Goal: Transaction & Acquisition: Purchase product/service

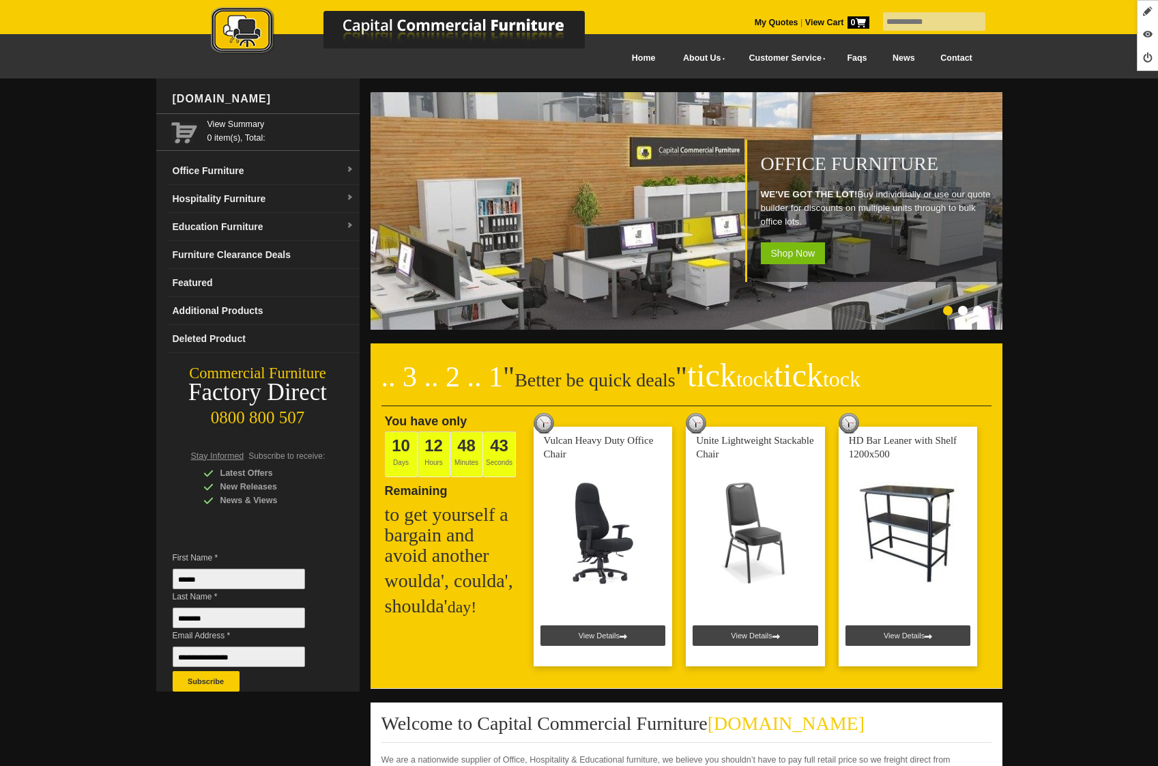
click at [934, 12] on input "text" at bounding box center [934, 21] width 102 height 18
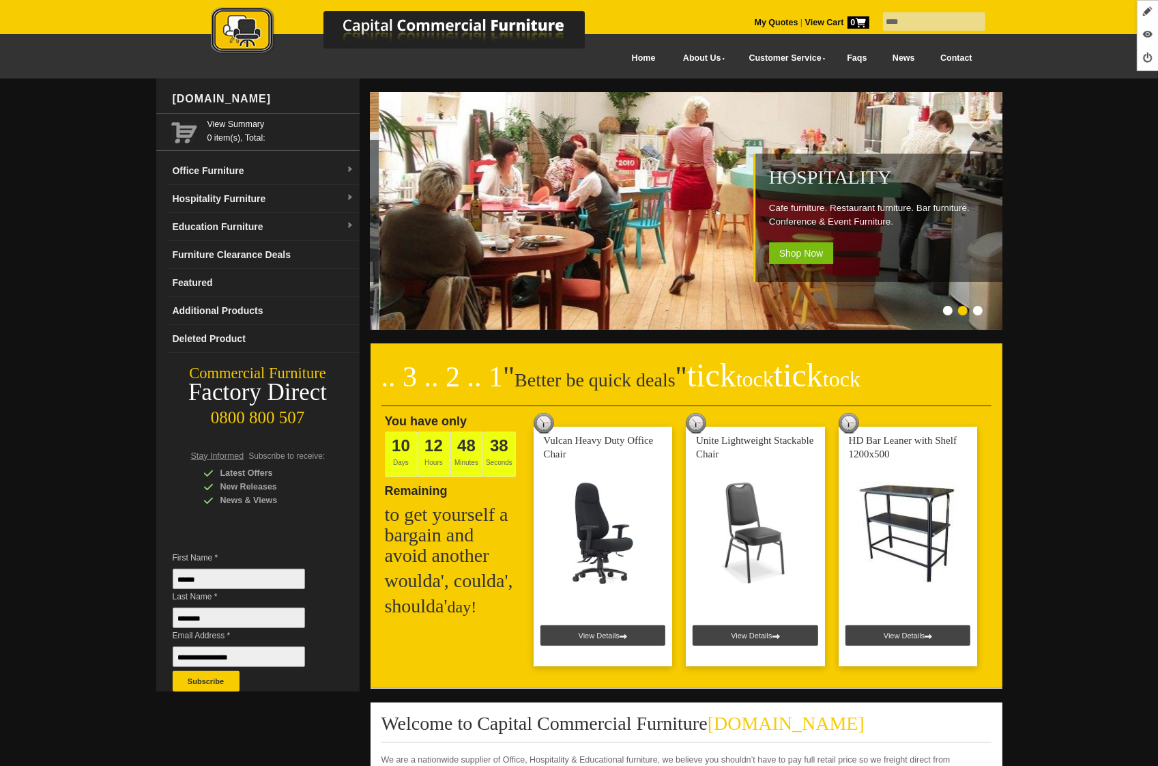
type input "****"
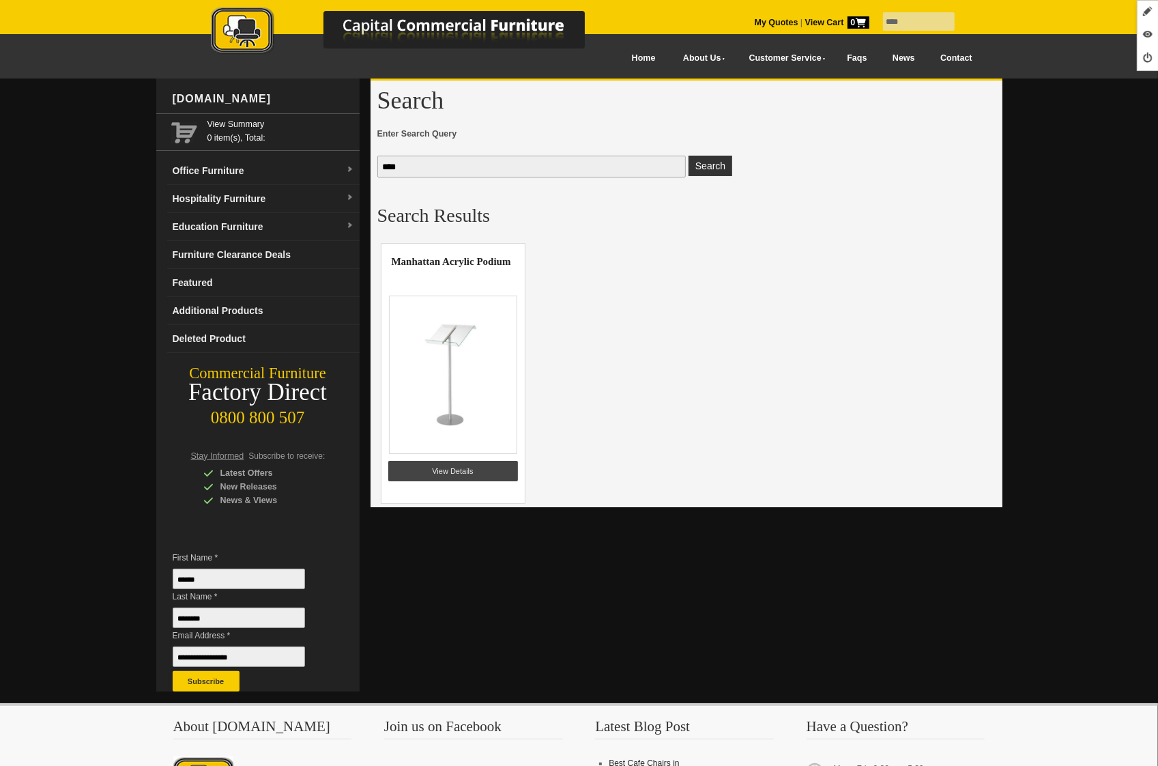
click at [444, 457] on td at bounding box center [453, 375] width 130 height 172
click at [439, 467] on link "View Details" at bounding box center [453, 471] width 130 height 20
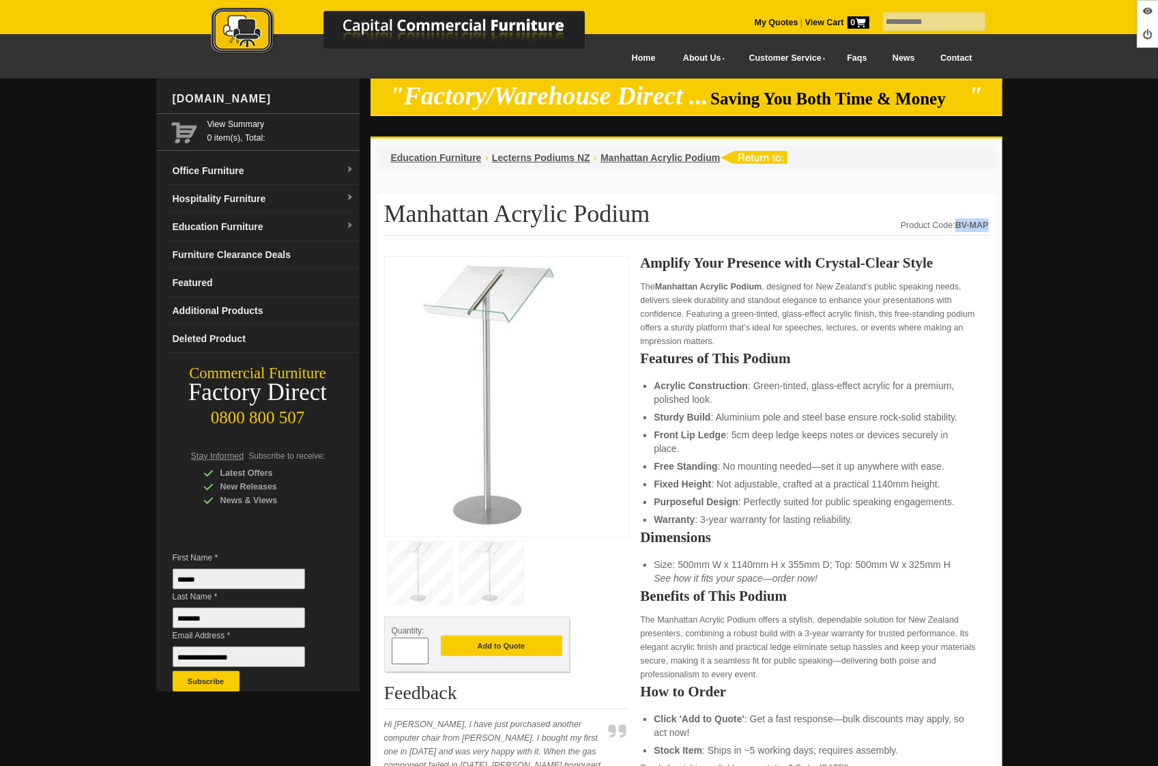
drag, startPoint x: 956, startPoint y: 222, endPoint x: 987, endPoint y: 220, distance: 30.8
click at [987, 220] on strong "BV-MAP" at bounding box center [971, 225] width 33 height 10
copy strong "BV-MAP"
drag, startPoint x: 602, startPoint y: 210, endPoint x: 390, endPoint y: 212, distance: 212.3
click at [390, 212] on h1 "Manhattan Acrylic Podium" at bounding box center [686, 218] width 605 height 35
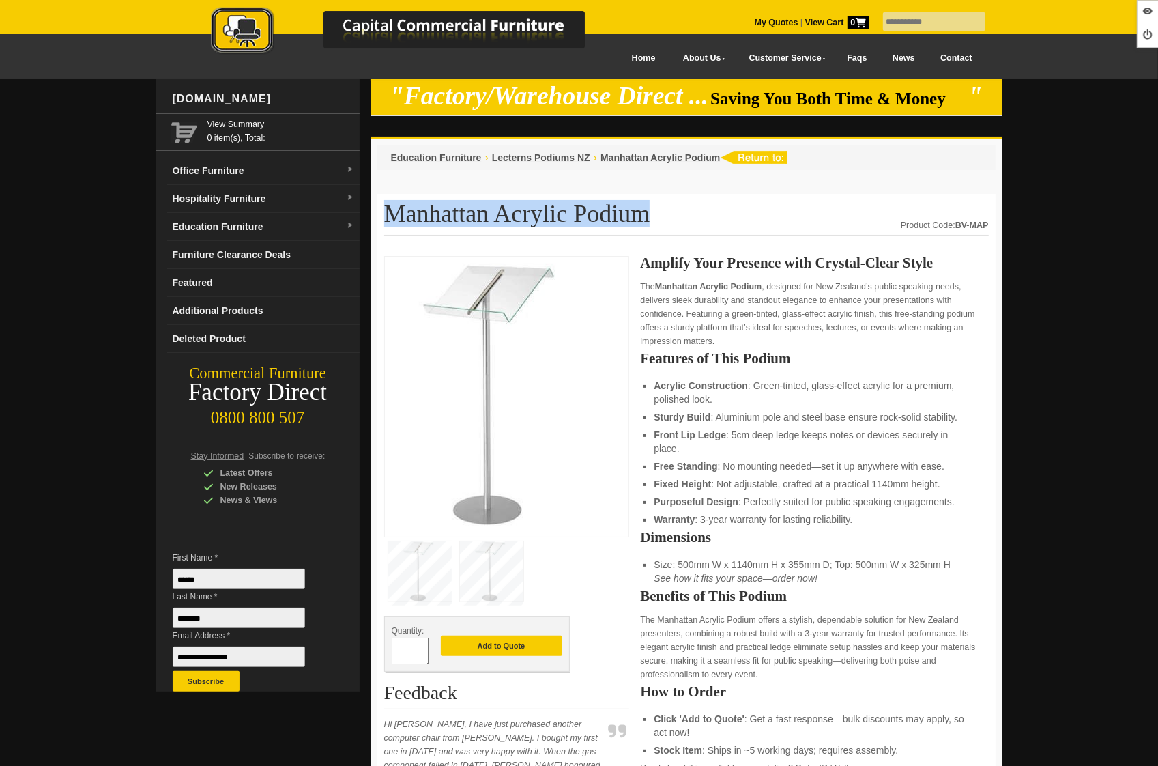
copy h1 "Manhattan Acrylic Podium"
